Goal: Task Accomplishment & Management: Use online tool/utility

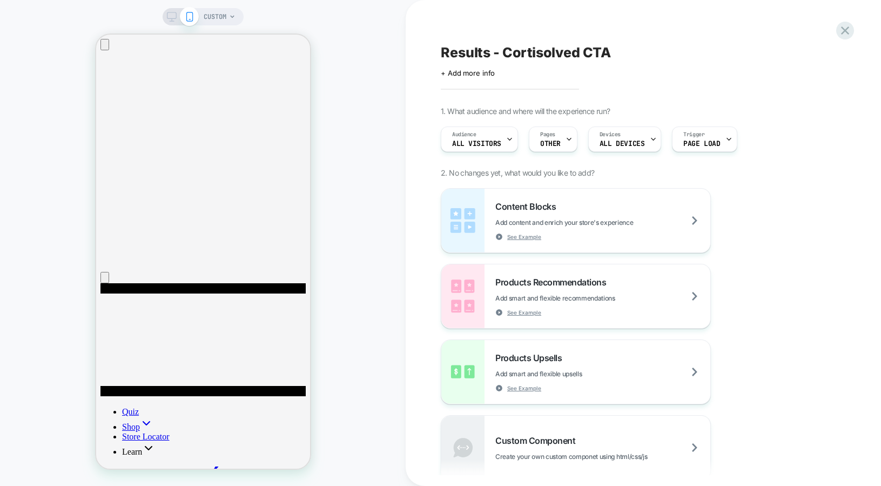
click at [223, 23] on span "CUSTOM" at bounding box center [215, 16] width 23 height 17
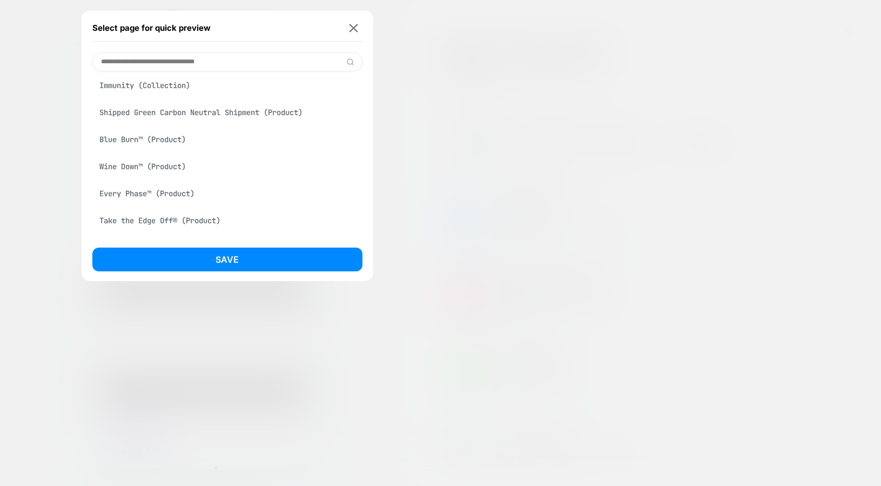
scroll to position [309, 0]
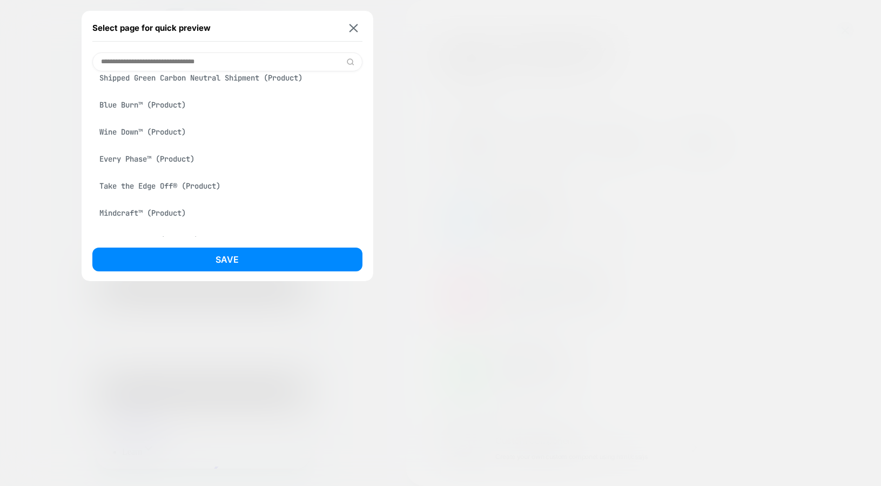
click at [153, 115] on div "Blue Burn™ (Product)" at bounding box center [227, 105] width 270 height 21
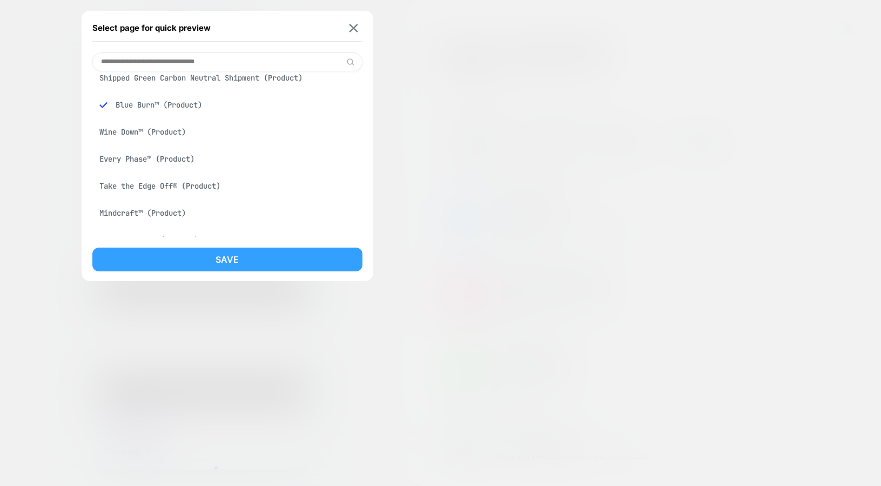
click at [182, 263] on button "Save" at bounding box center [227, 259] width 270 height 24
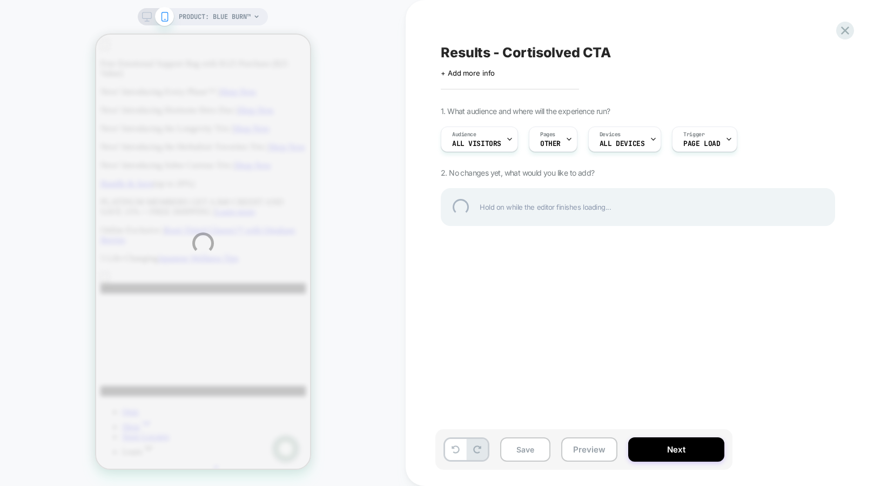
scroll to position [0, 0]
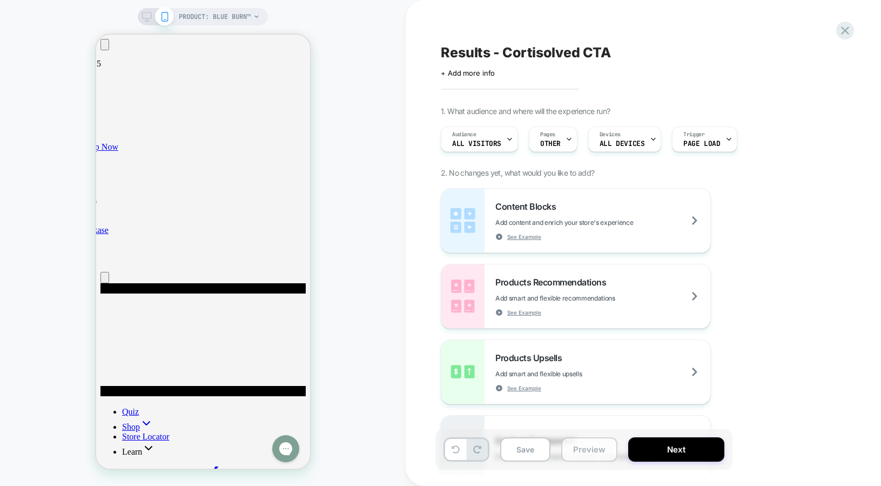
click at [593, 445] on button "Preview" at bounding box center [589, 449] width 56 height 24
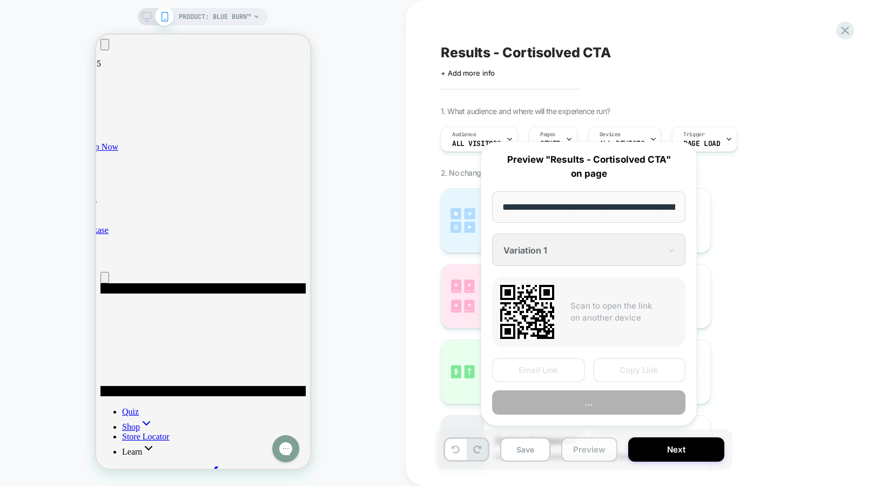
scroll to position [0, 122]
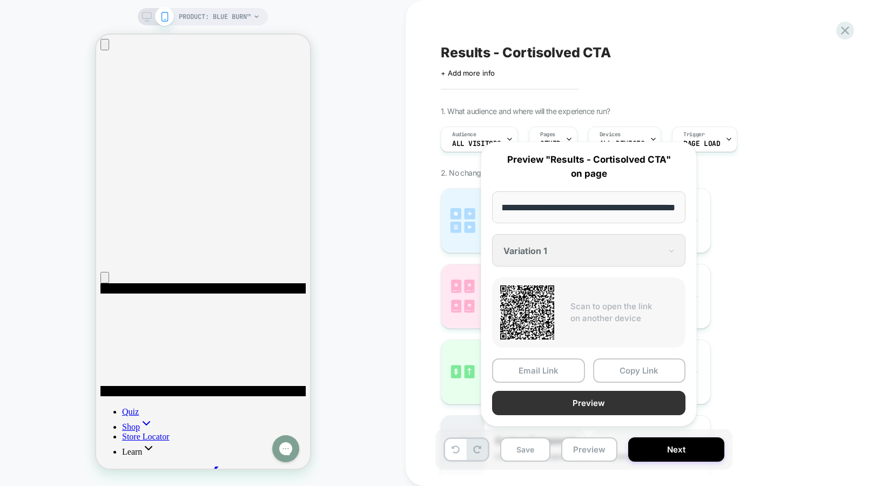
click at [578, 402] on button "Preview" at bounding box center [588, 403] width 193 height 24
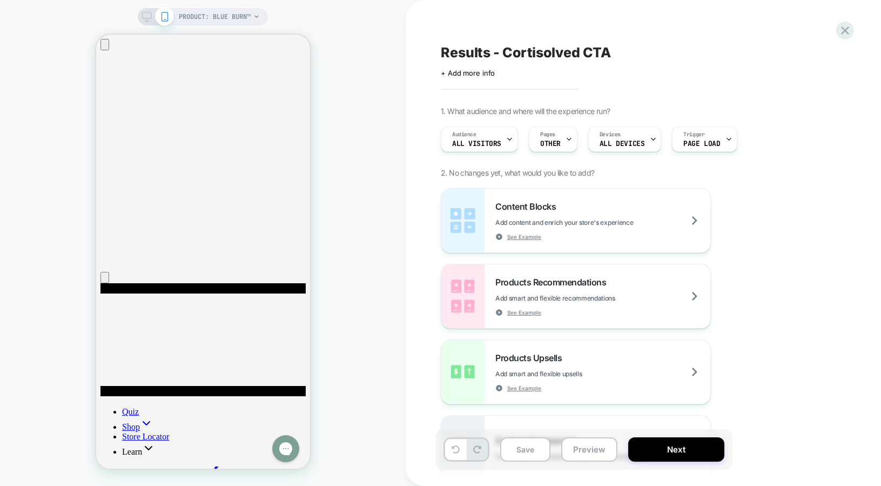
click at [214, 9] on span "PRODUCT: Blue Burn™" at bounding box center [215, 16] width 72 height 17
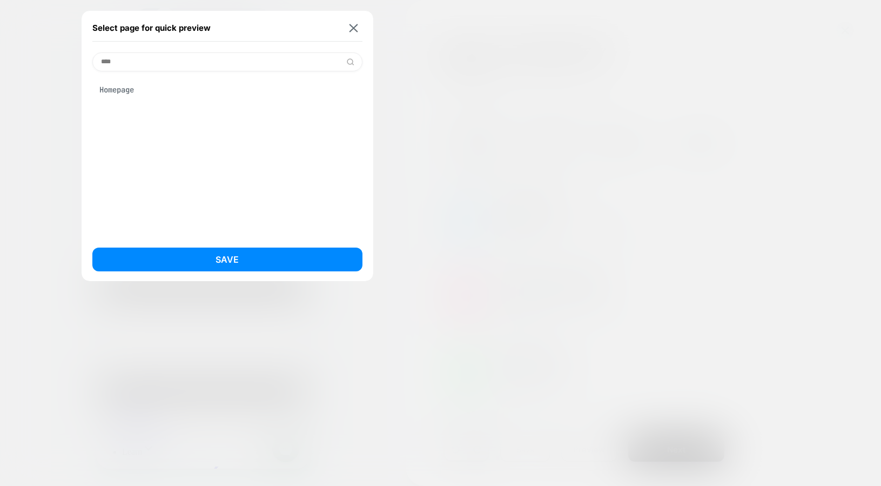
scroll to position [0, 0]
type input "****"
click at [139, 93] on div "Homepage" at bounding box center [227, 89] width 270 height 21
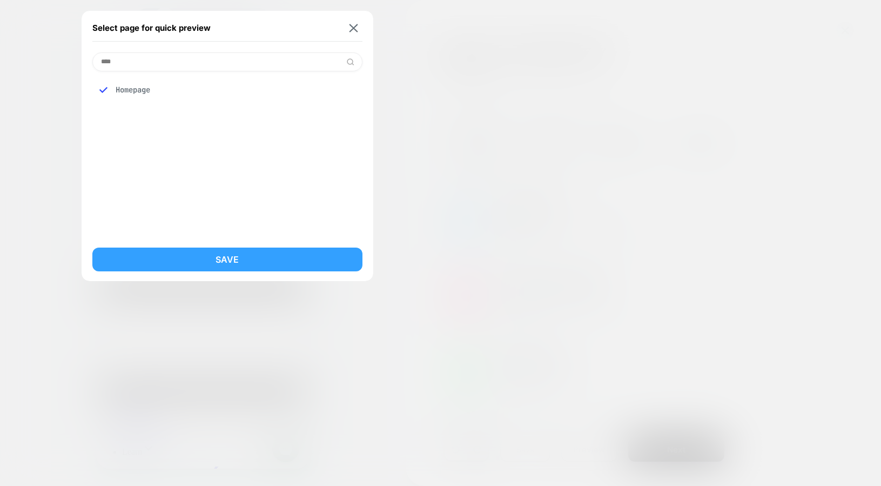
click at [220, 250] on button "Save" at bounding box center [227, 259] width 270 height 24
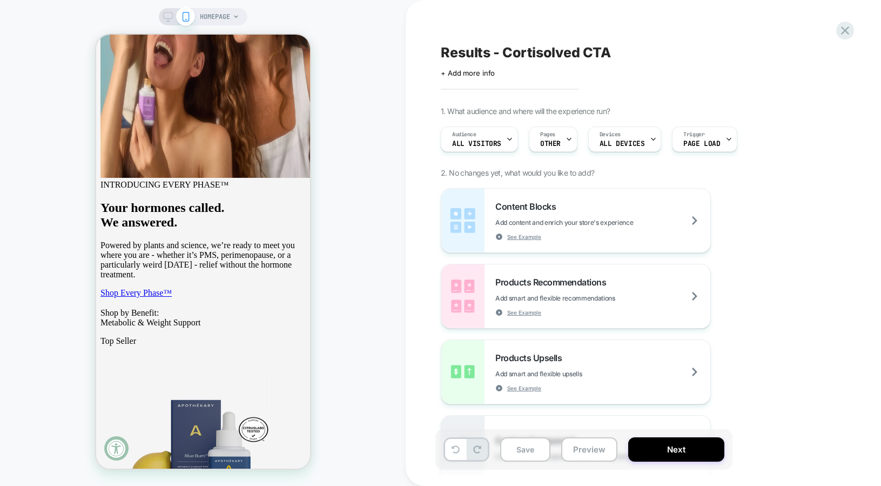
scroll to position [800, 0]
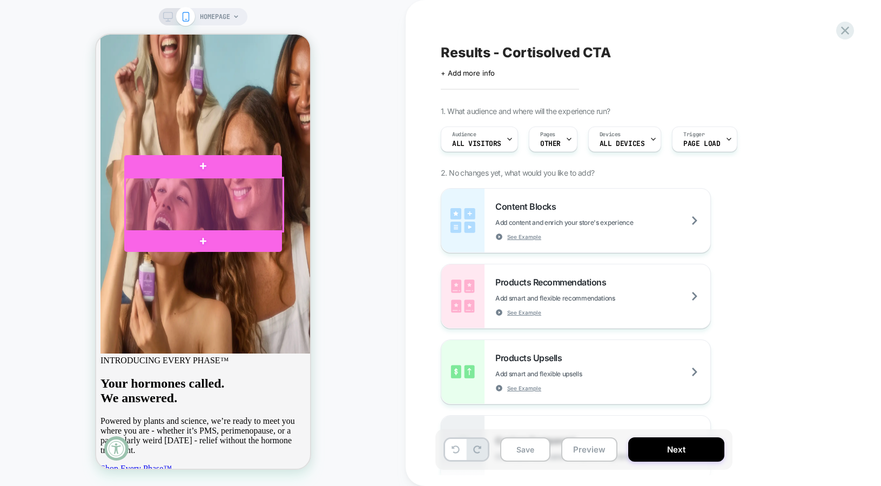
click at [216, 196] on div at bounding box center [204, 204] width 158 height 53
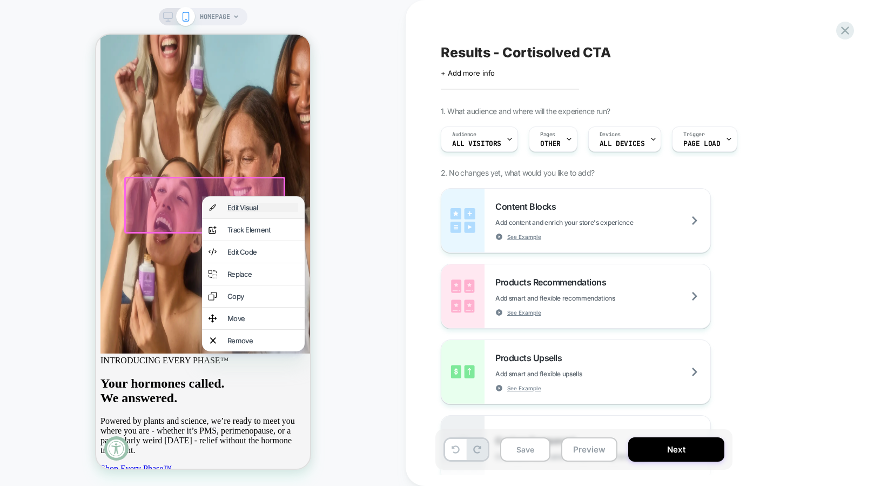
click at [253, 208] on div "Edit Visual" at bounding box center [262, 207] width 71 height 9
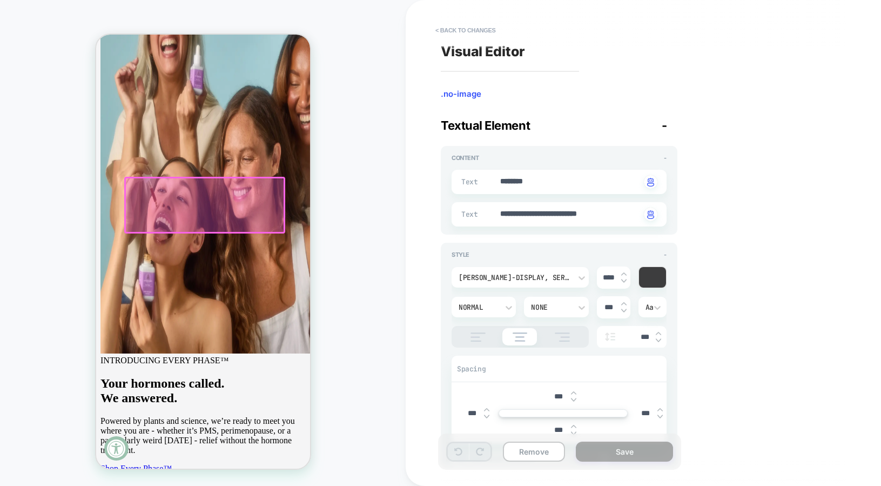
scroll to position [752, 0]
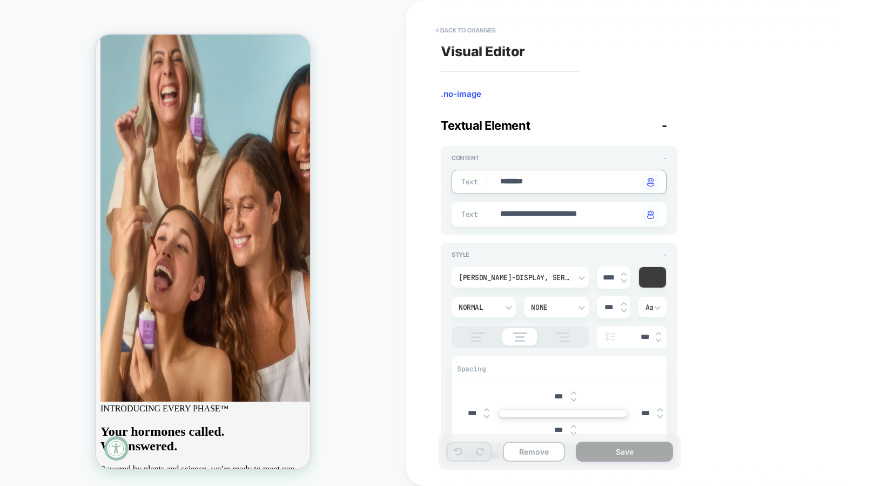
click at [569, 207] on div "**********" at bounding box center [559, 214] width 215 height 24
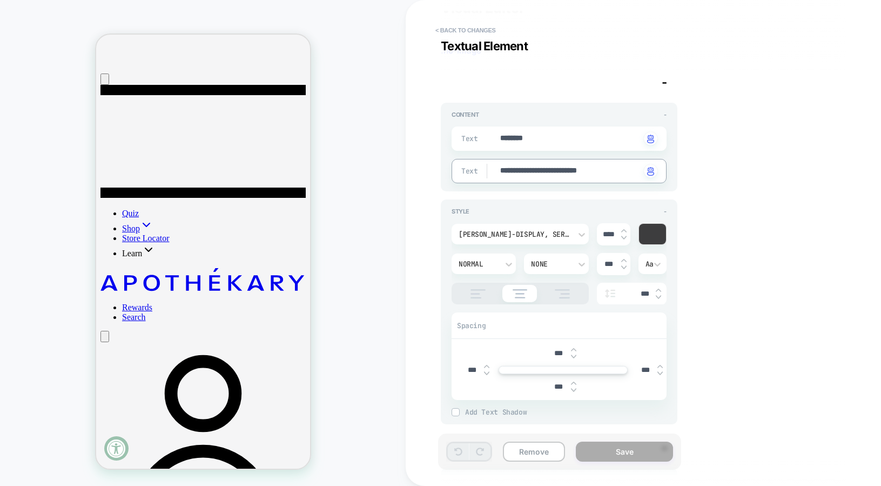
scroll to position [0, 0]
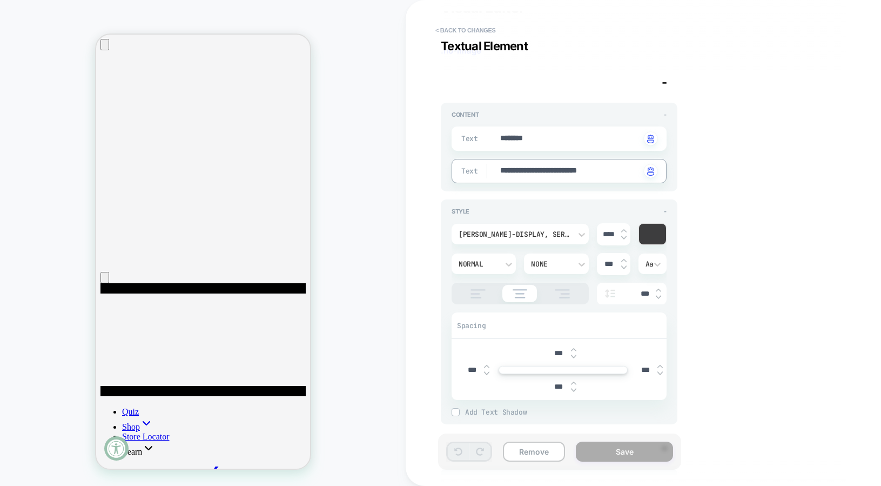
click at [775, 160] on div "**********" at bounding box center [637, 243] width 405 height 464
type textarea "*"
click at [468, 29] on button "< Back to changes" at bounding box center [465, 30] width 71 height 17
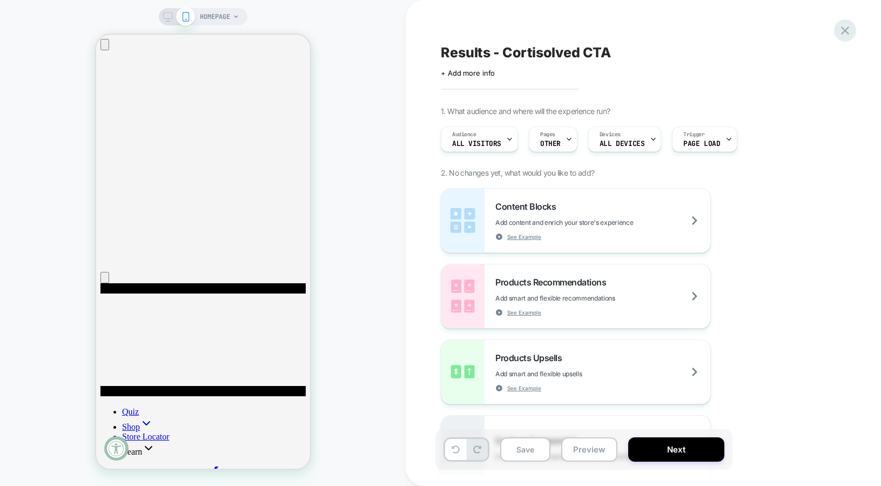
click at [847, 32] on icon at bounding box center [845, 30] width 8 height 8
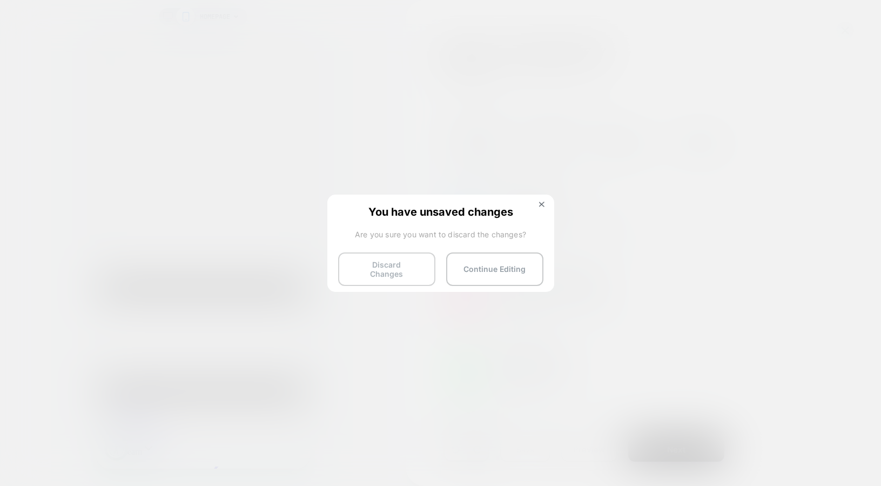
click at [411, 270] on button "Discard Changes" at bounding box center [386, 268] width 97 height 33
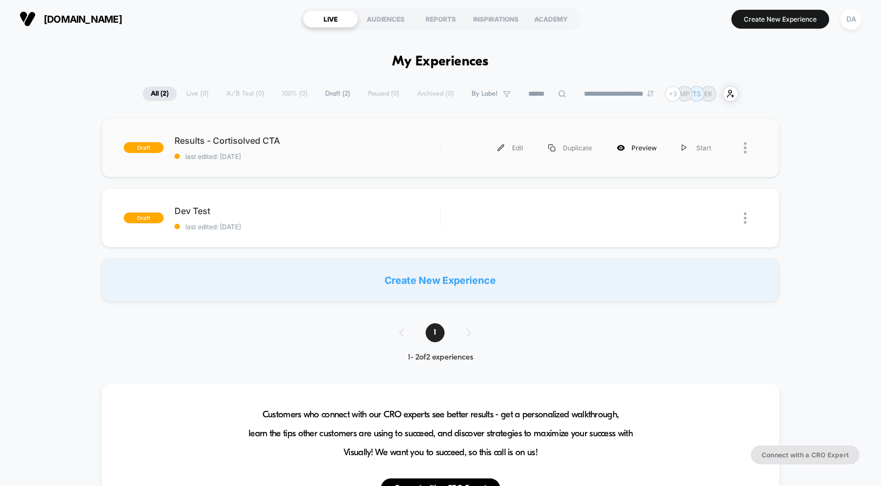
click at [639, 147] on div "Preview" at bounding box center [637, 148] width 65 height 24
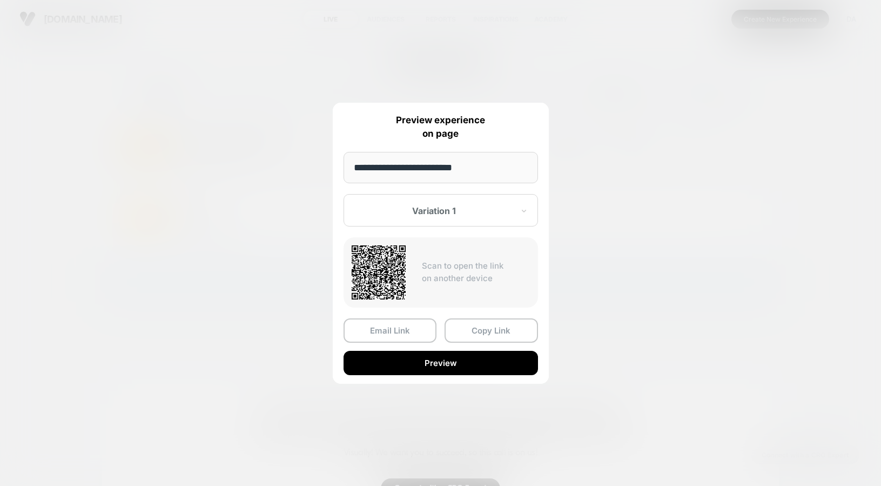
click at [652, 130] on div at bounding box center [440, 243] width 881 height 486
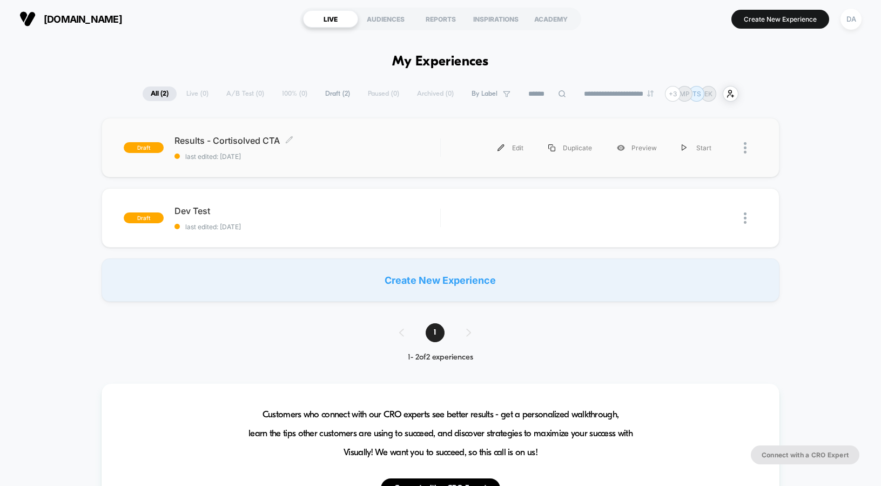
click at [250, 139] on span "Results - Cortisolved CTA Click to edit experience details" at bounding box center [308, 140] width 266 height 11
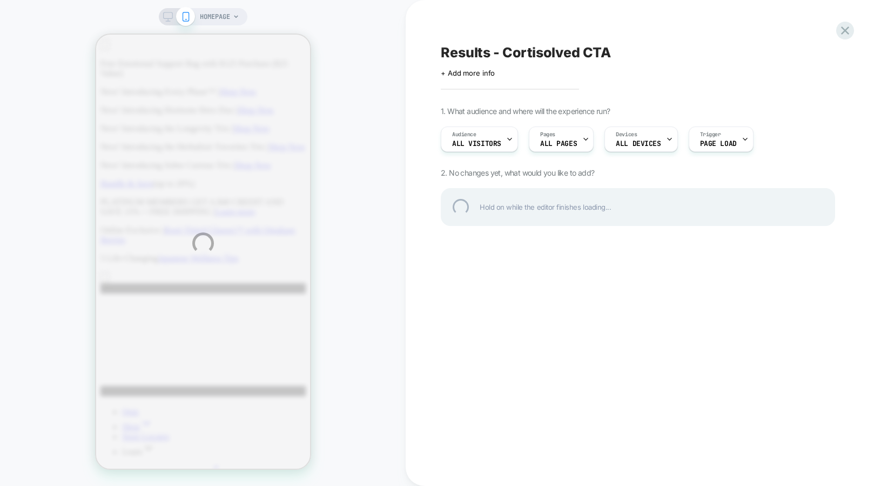
click at [218, 16] on div "HOMEPAGE Results - Cortisolved CTA Click to edit experience details + Add more …" at bounding box center [440, 243] width 881 height 486
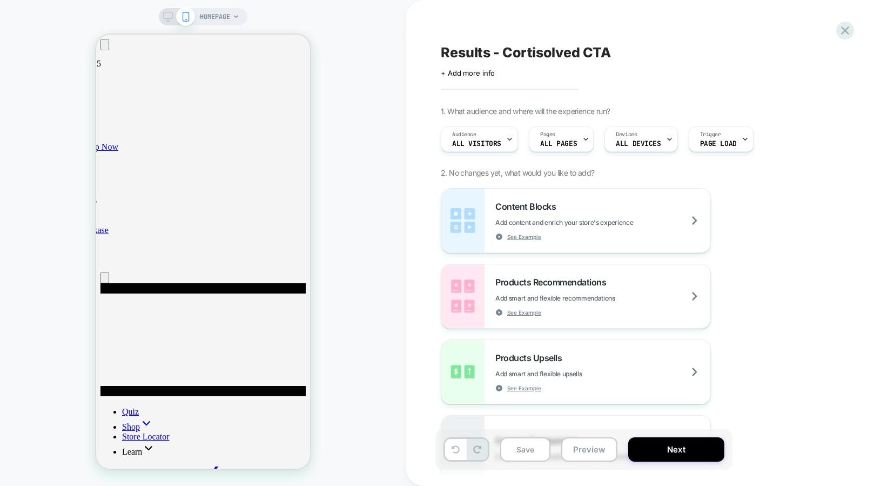
click at [218, 19] on span "HOMEPAGE" at bounding box center [215, 16] width 30 height 17
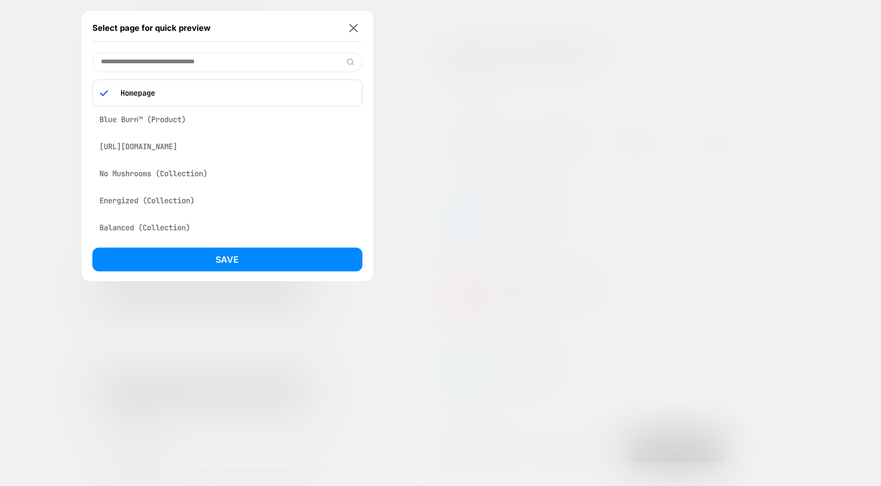
click at [150, 143] on div "[URL][DOMAIN_NAME]" at bounding box center [227, 146] width 270 height 21
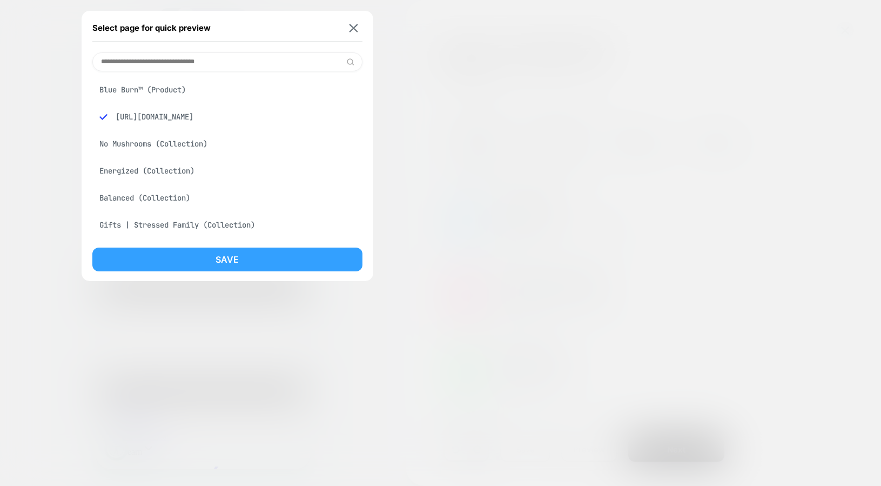
click at [136, 254] on button "Save" at bounding box center [227, 259] width 270 height 24
